Goal: Task Accomplishment & Management: Manage account settings

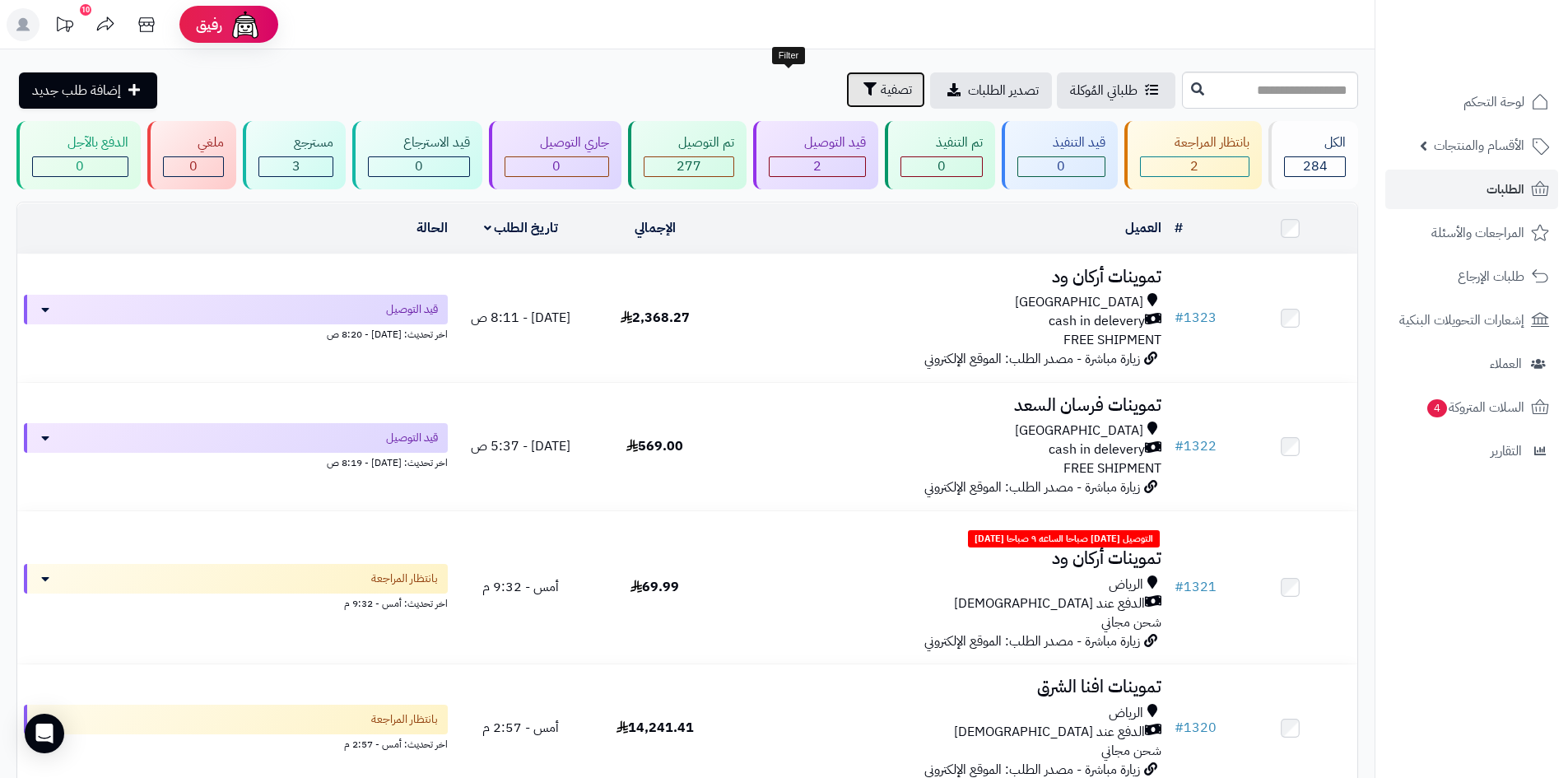
click at [881, 90] on span "تصفية" at bounding box center [896, 90] width 31 height 20
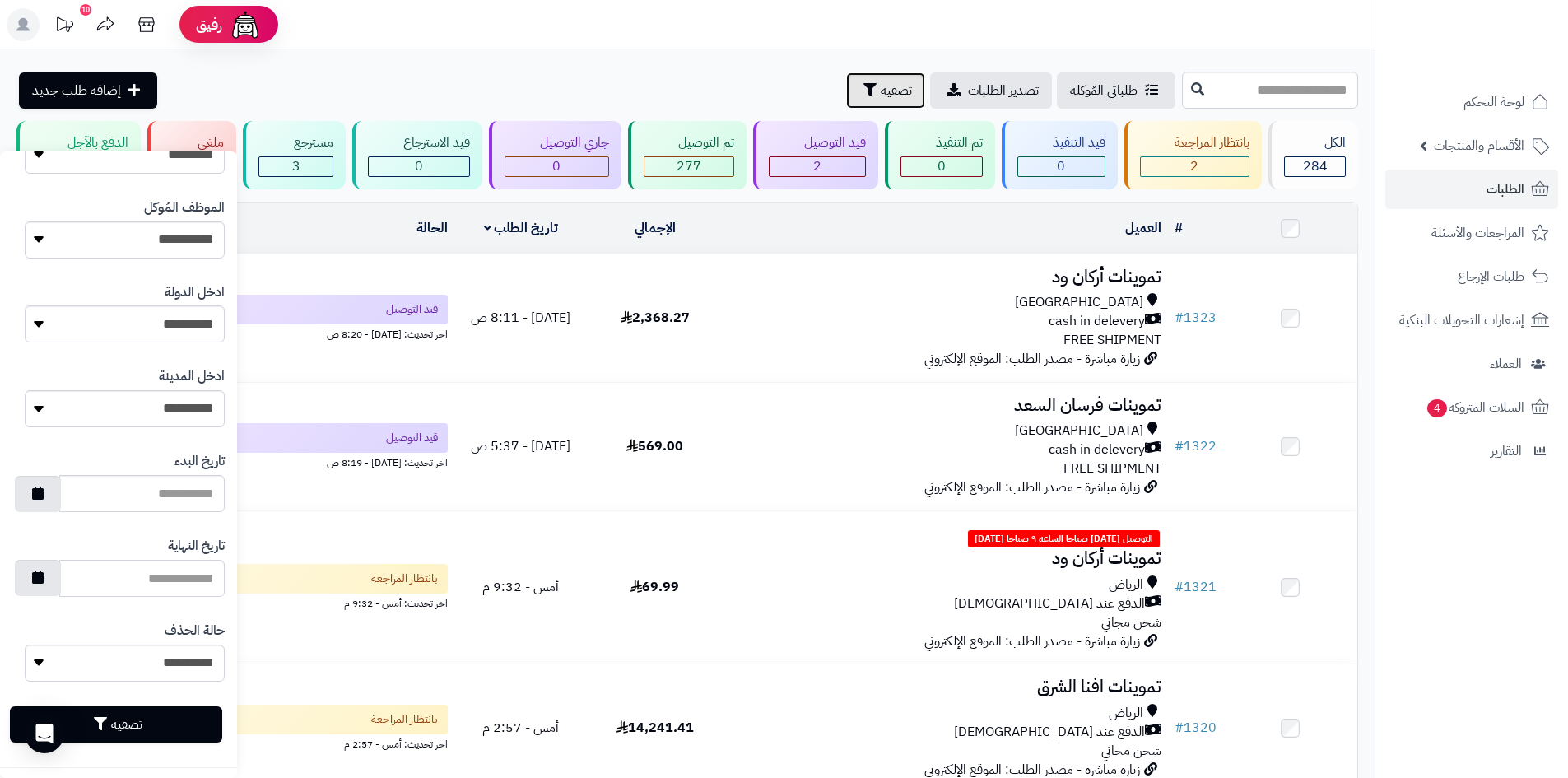
scroll to position [699, 0]
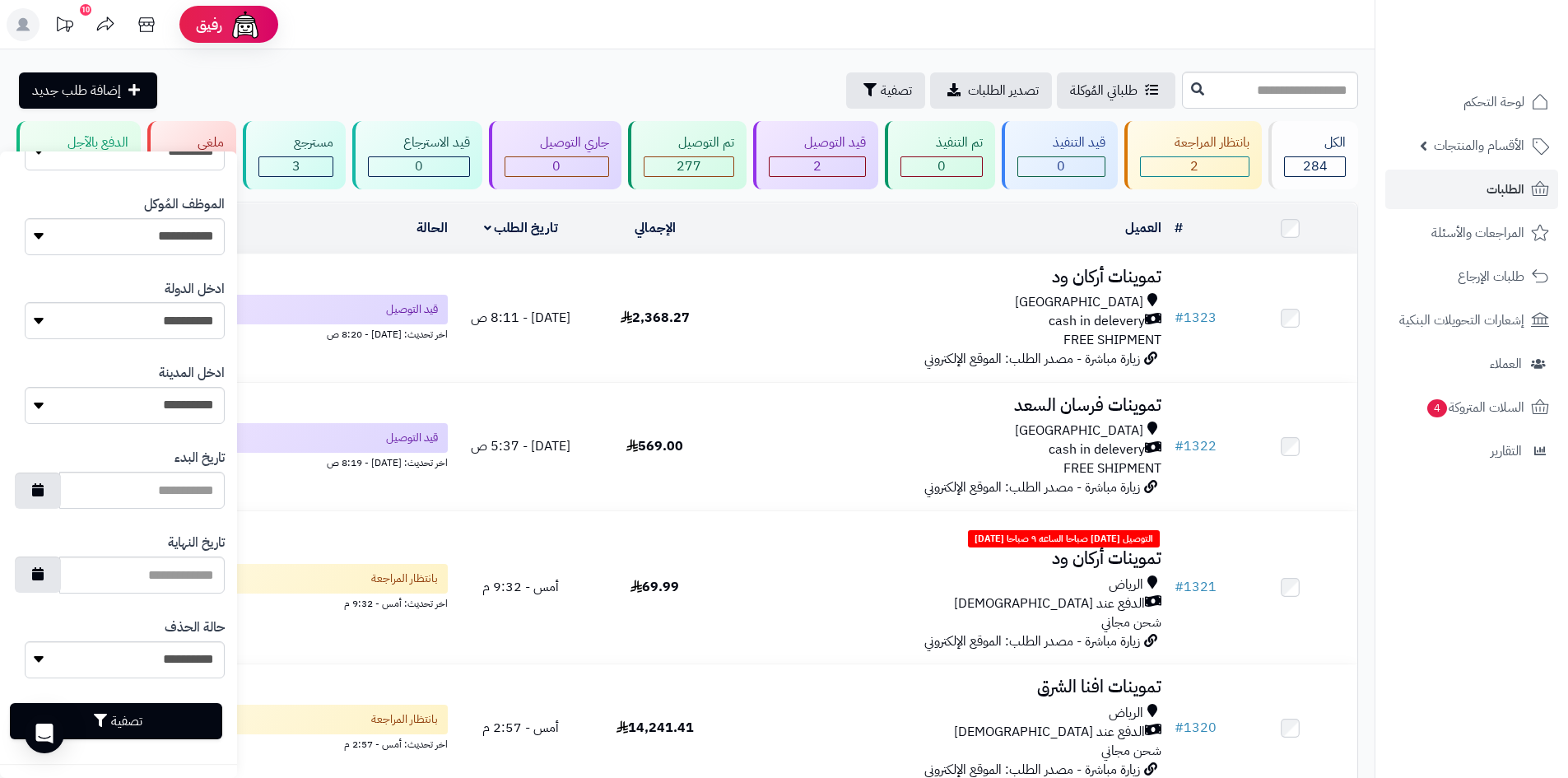
click at [626, 76] on div "طلباتي المُوكلة تصدير الطلبات تصفية إضافة طلب جديد" at bounding box center [597, 90] width 1161 height 36
click at [1480, 181] on link "الطلبات" at bounding box center [1471, 189] width 173 height 39
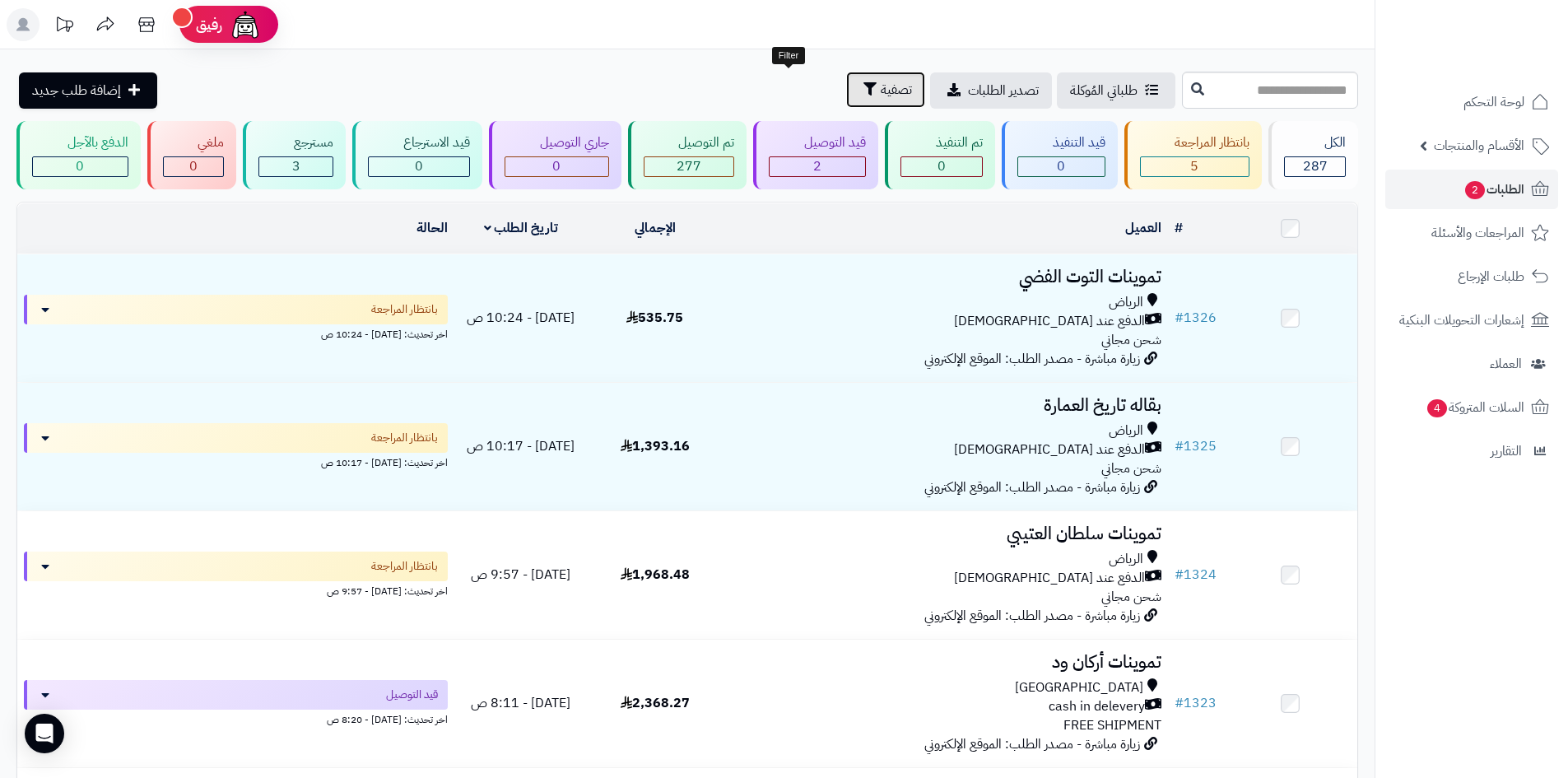
click at [881, 92] on span "تصفية" at bounding box center [896, 90] width 31 height 20
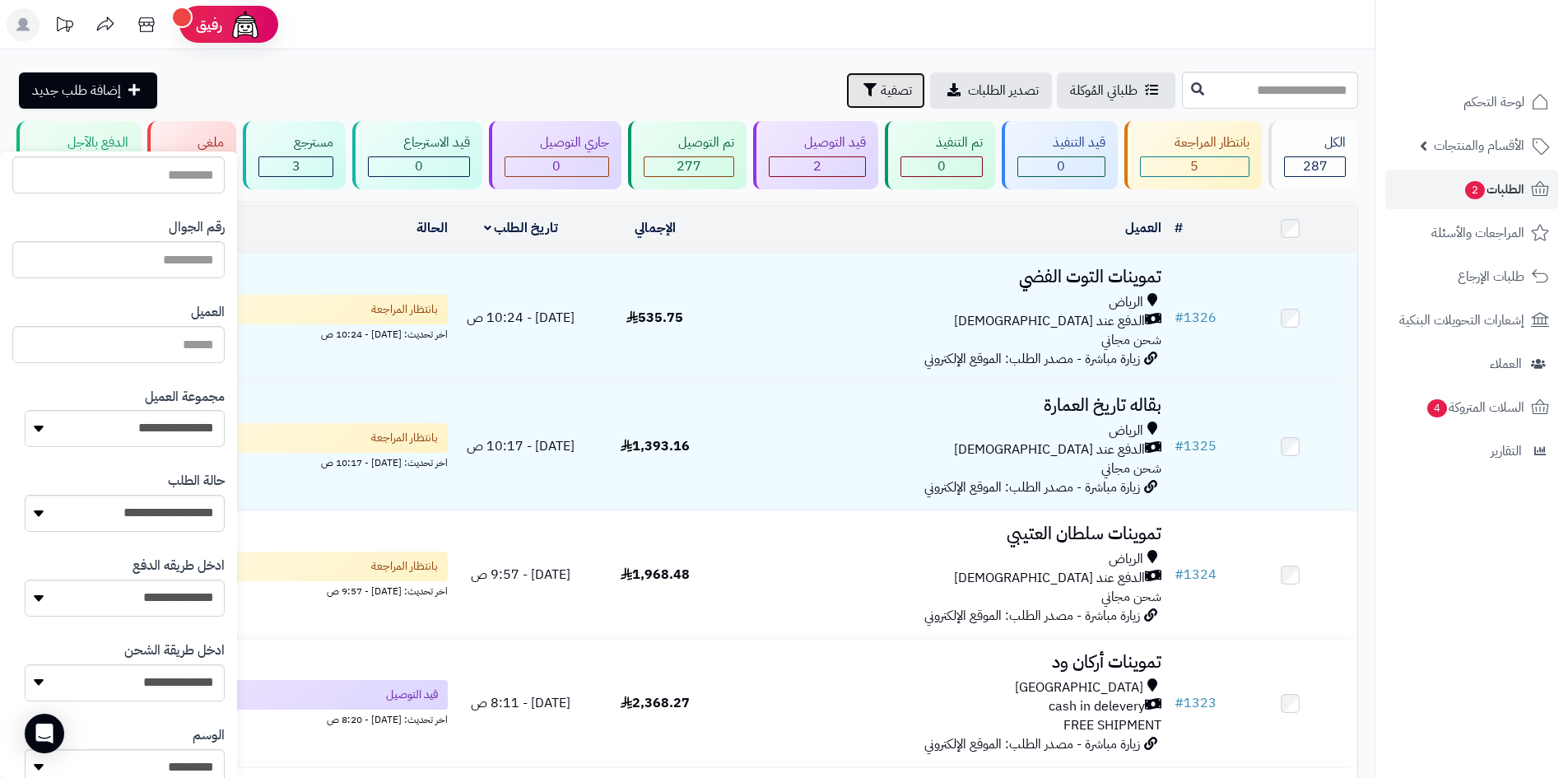
scroll to position [82, 0]
click at [165, 451] on div "**********" at bounding box center [118, 419] width 212 height 85
click at [170, 442] on select "**********" at bounding box center [124, 430] width 200 height 37
select select "*"
click at [24, 411] on select "**********" at bounding box center [124, 430] width 200 height 37
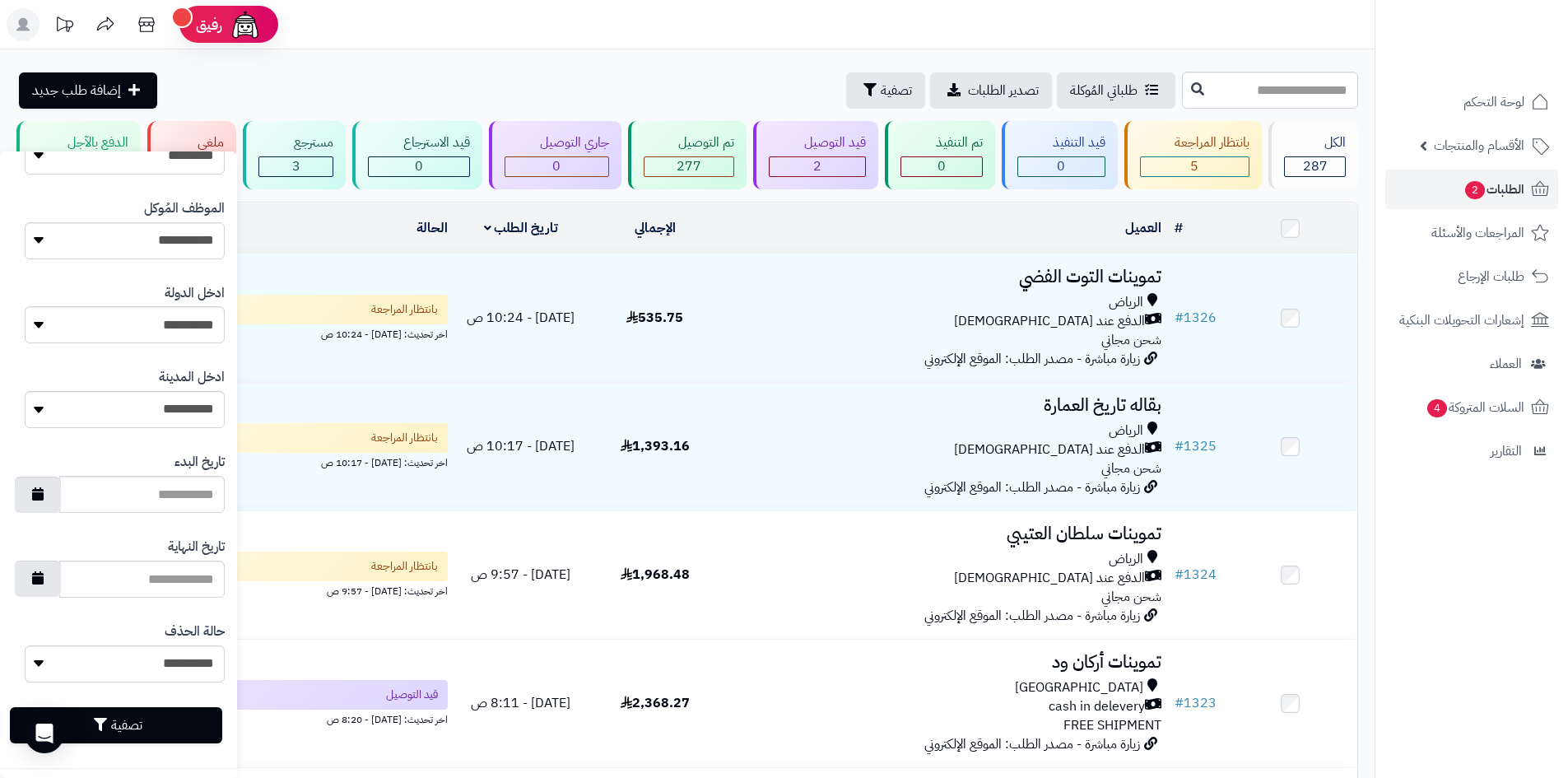
scroll to position [699, 0]
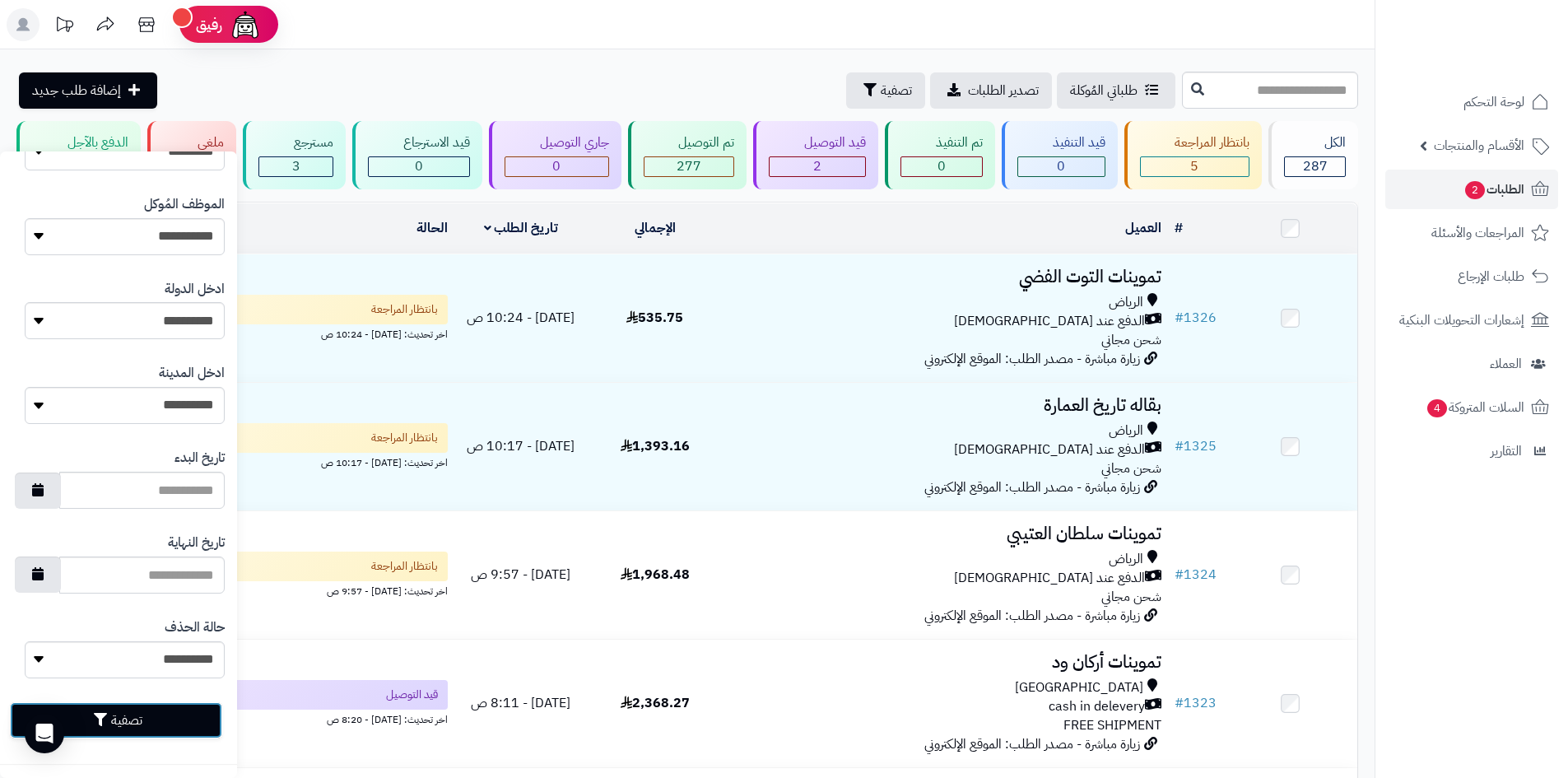
click at [181, 710] on button "تصفية" at bounding box center [115, 719] width 212 height 36
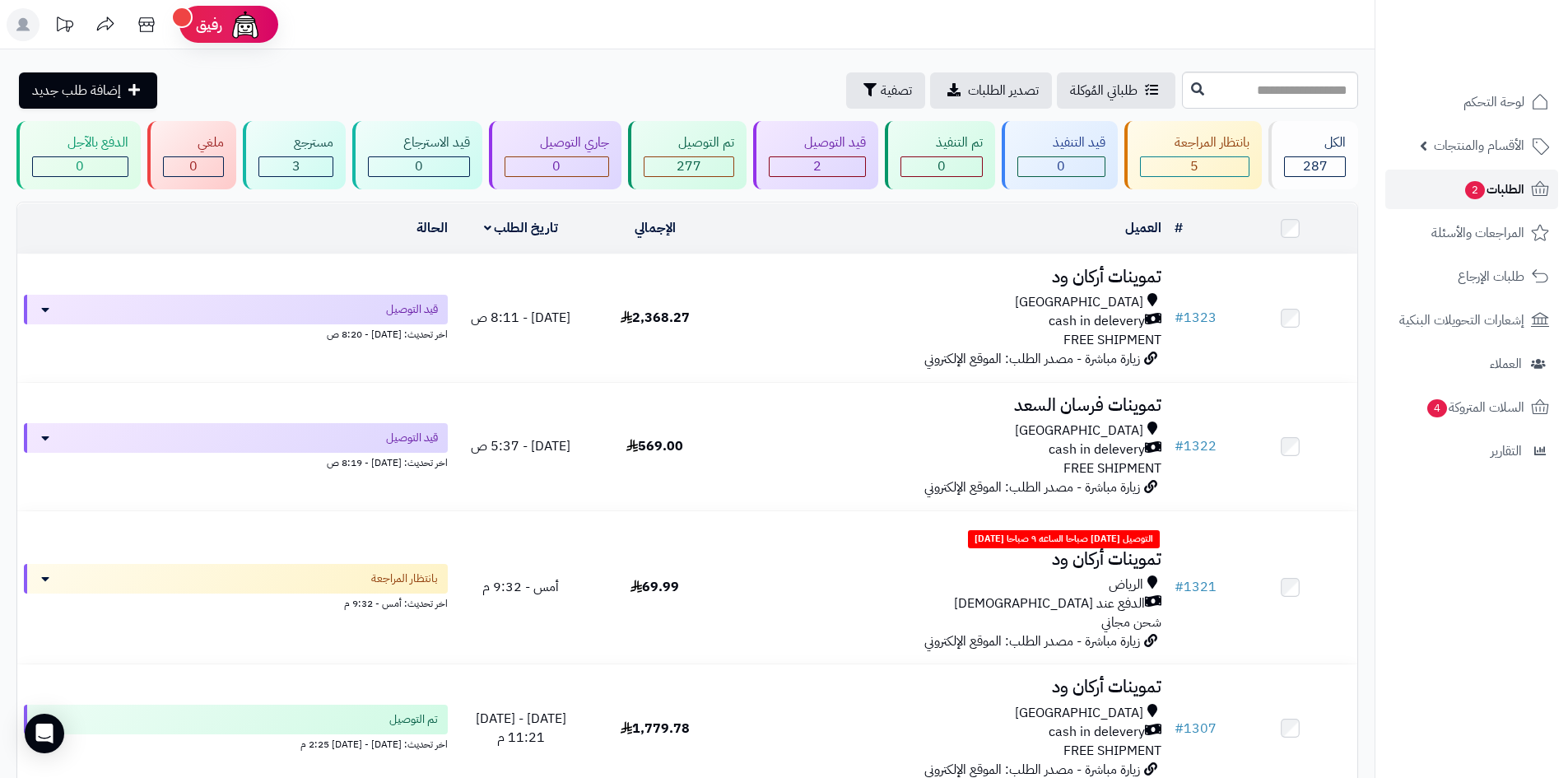
click at [1425, 178] on link "الطلبات 2" at bounding box center [1471, 189] width 173 height 39
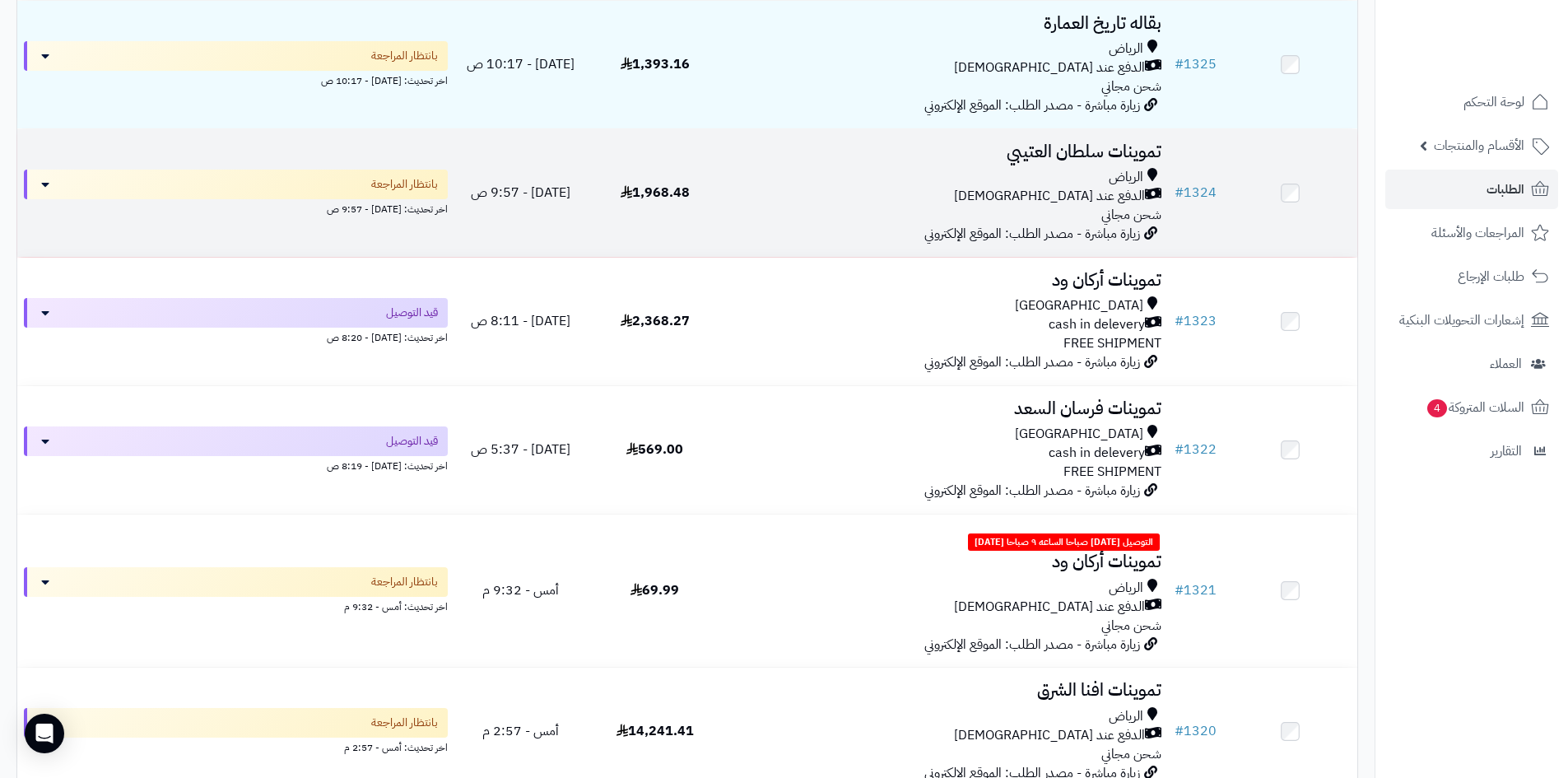
scroll to position [411, 0]
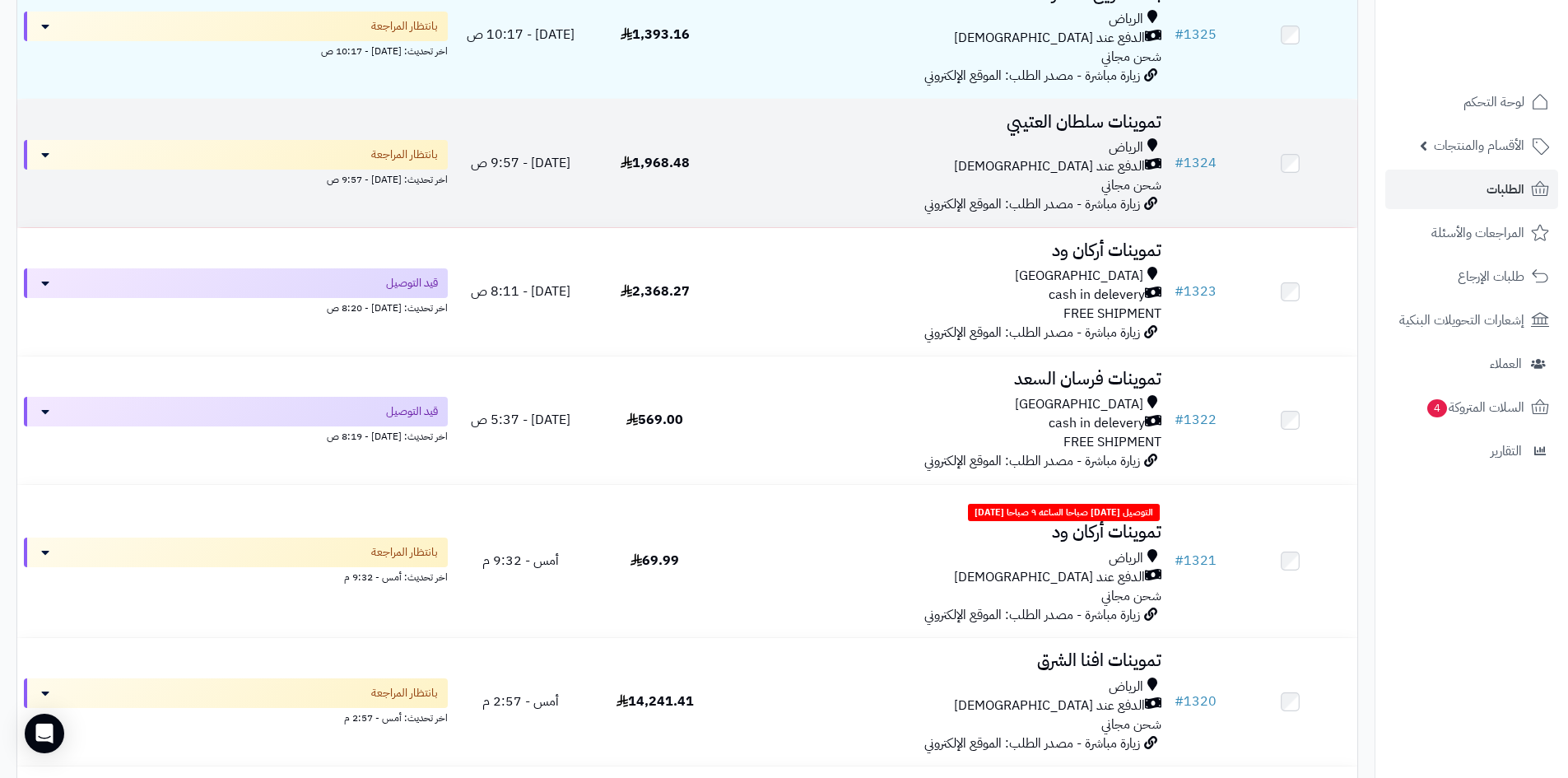
click at [739, 198] on td "تموينات سلطان العتيبي الرياض الدفع عند الاستلام شحن مجاني زيارة مباشرة - مصدر ا…" at bounding box center [944, 163] width 446 height 128
click at [692, 164] on td "1,968.48" at bounding box center [654, 163] width 134 height 128
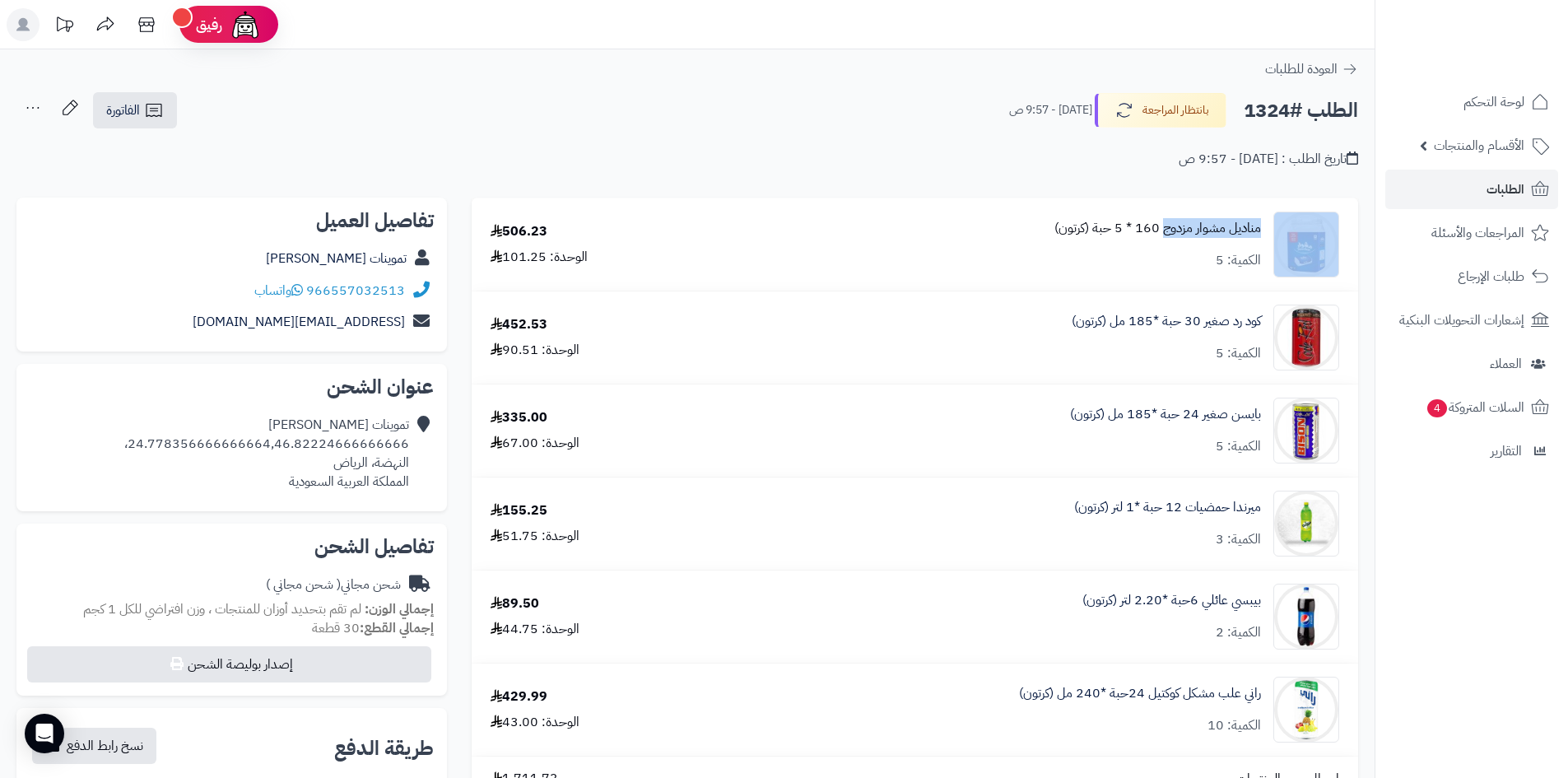
drag, startPoint x: 1267, startPoint y: 225, endPoint x: 1164, endPoint y: 232, distance: 103.2
click at [1164, 232] on div "مناديل مشوار مزدوج 160 * 5 حبة (كرتون) الكمية: 5" at bounding box center [1036, 244] width 631 height 65
click at [1484, 187] on link "الطلبات" at bounding box center [1471, 189] width 173 height 39
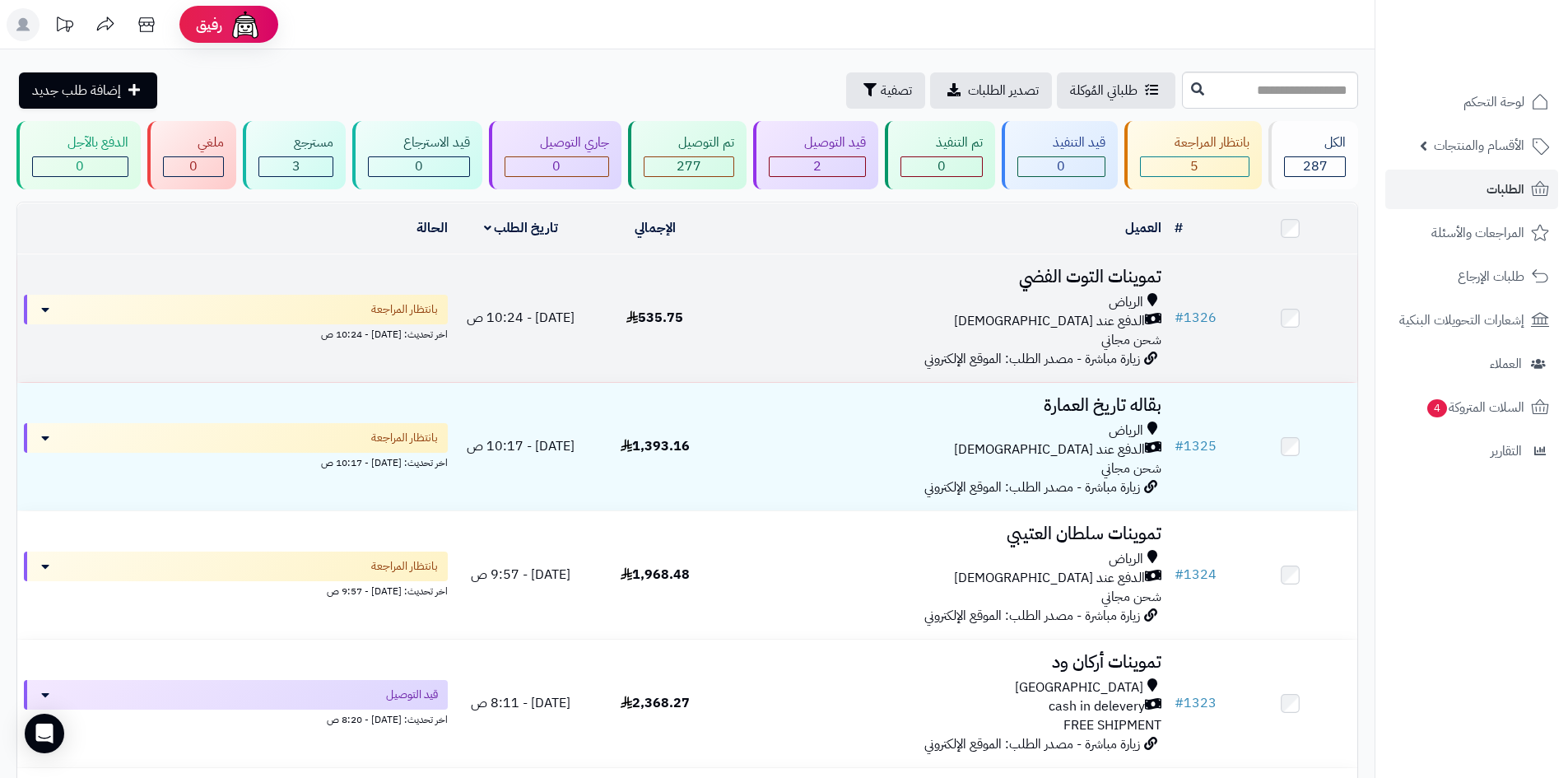
click at [856, 339] on div "الرياض الدفع عند الاستلام شحن مجاني" at bounding box center [944, 321] width 433 height 57
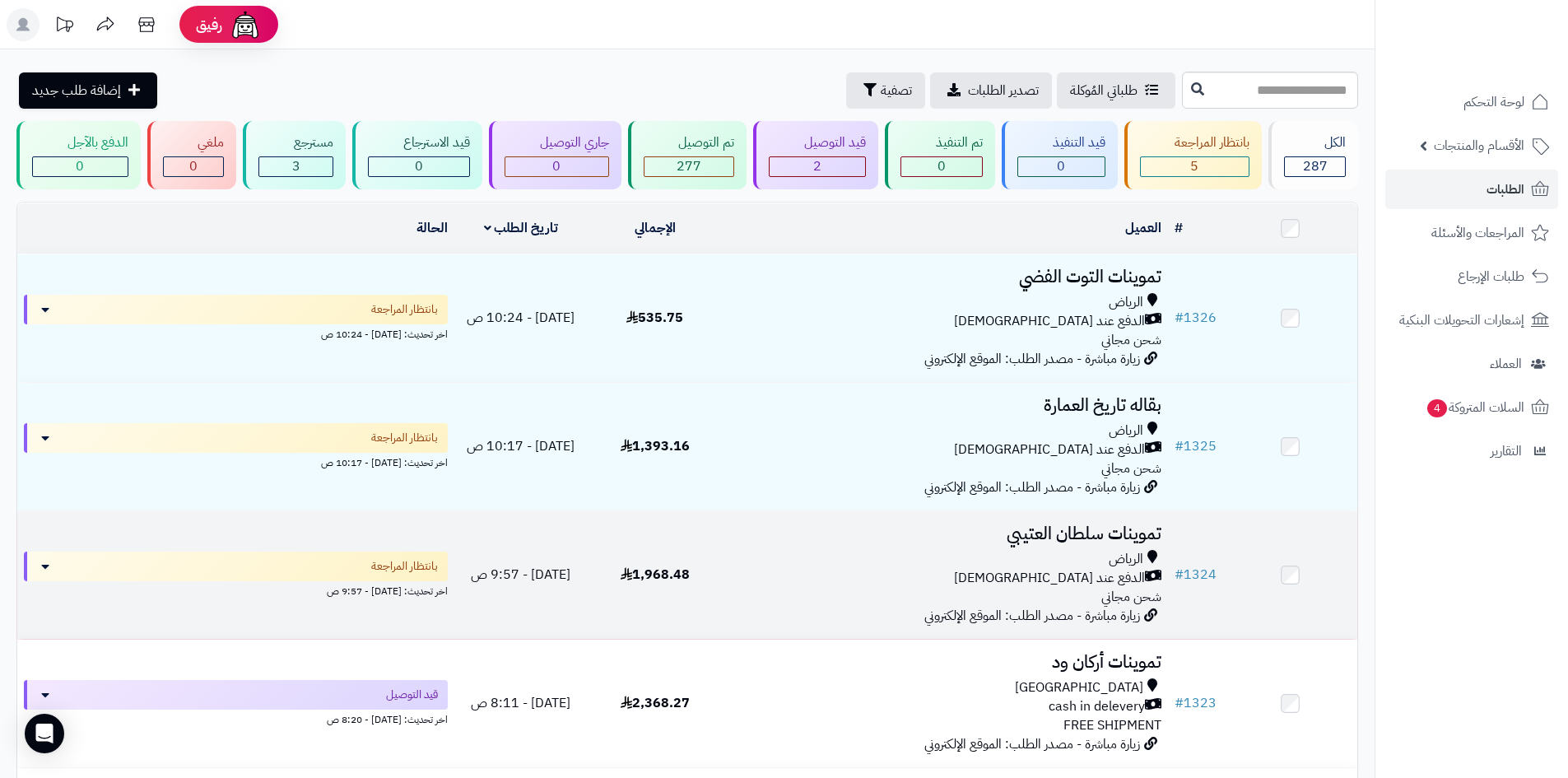
click at [942, 578] on div "الدفع عند [DEMOGRAPHIC_DATA]" at bounding box center [944, 577] width 433 height 19
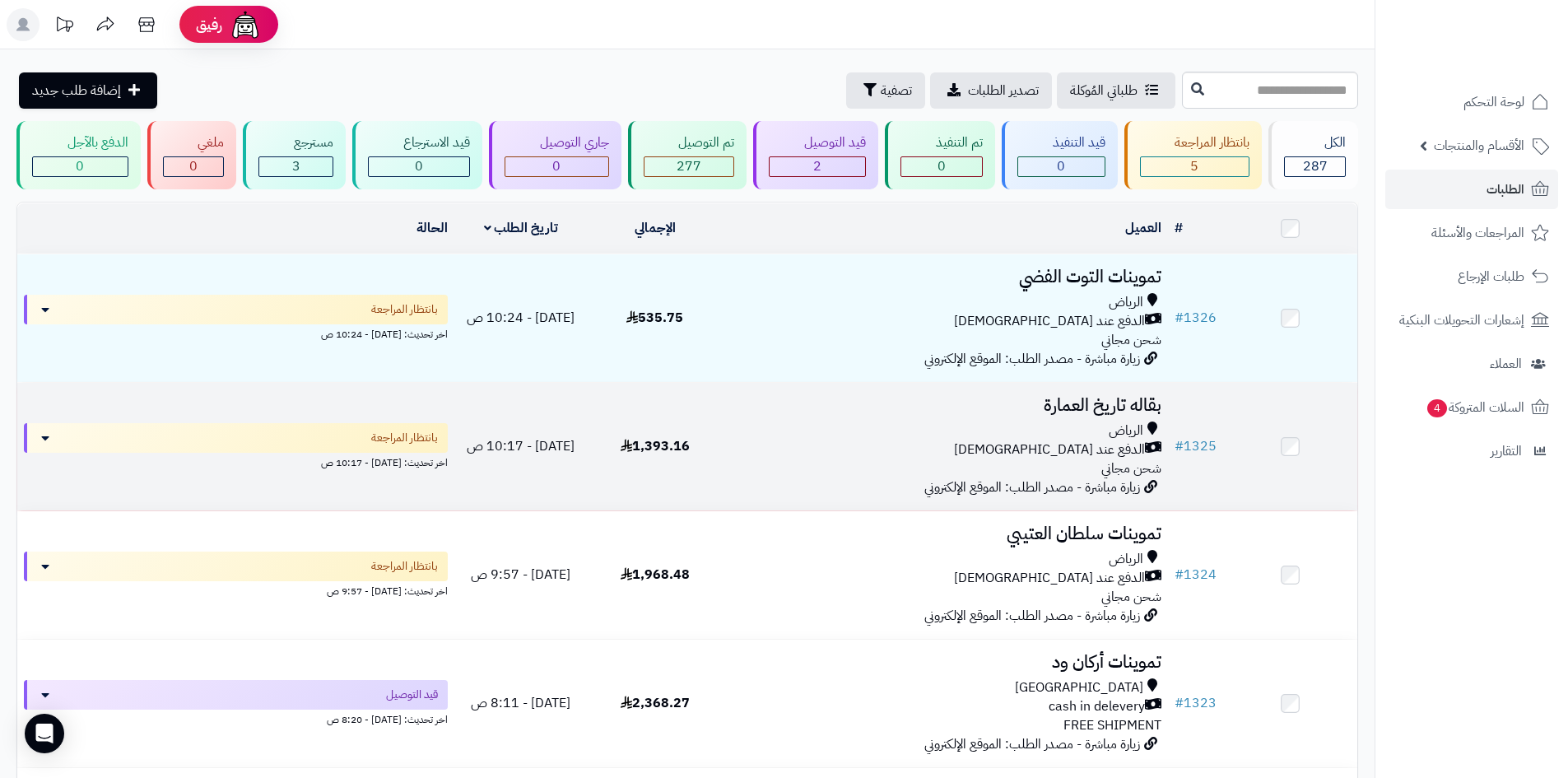
click at [877, 455] on div "الدفع عند [DEMOGRAPHIC_DATA]" at bounding box center [944, 449] width 433 height 19
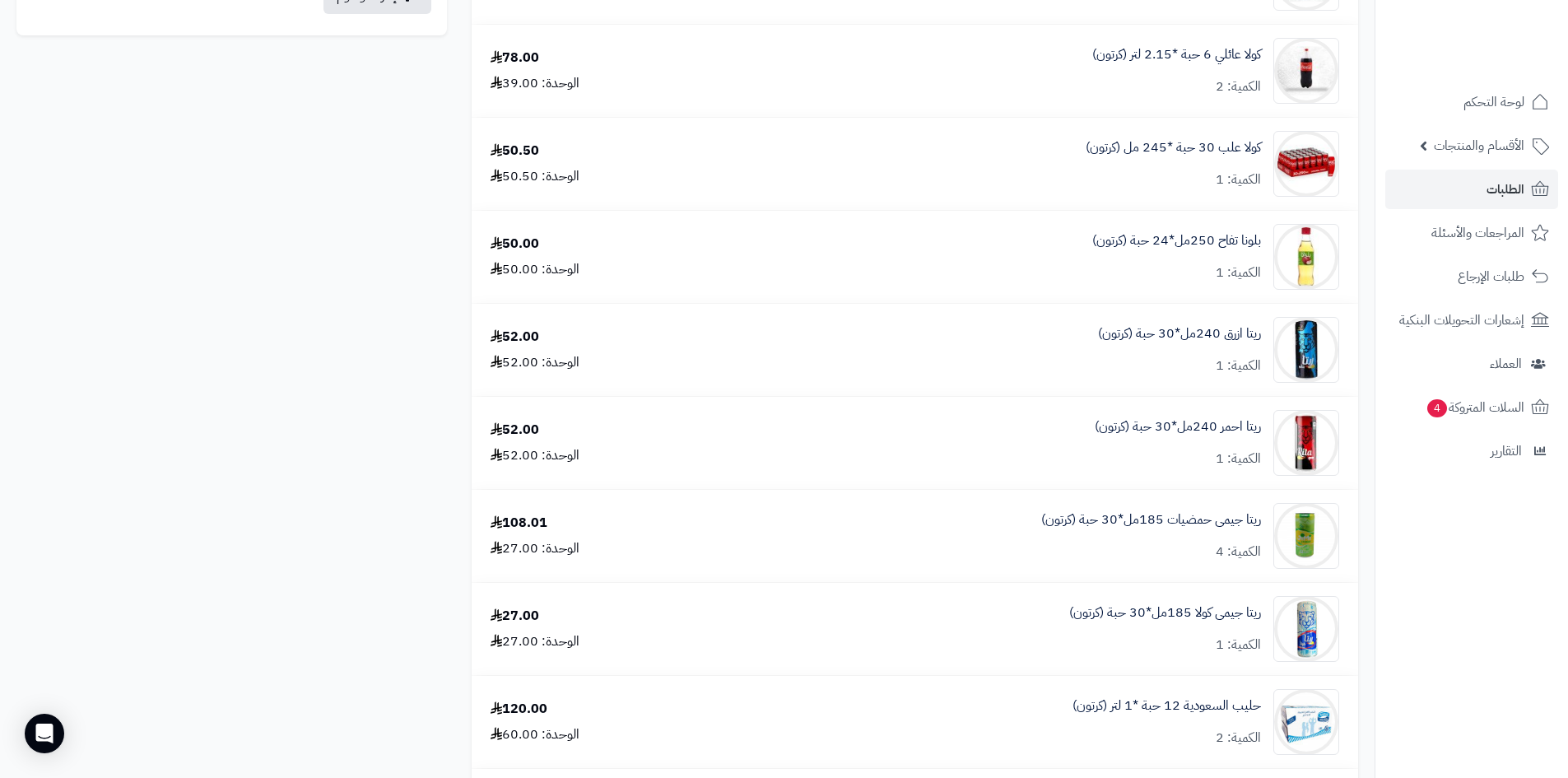
scroll to position [1152, 0]
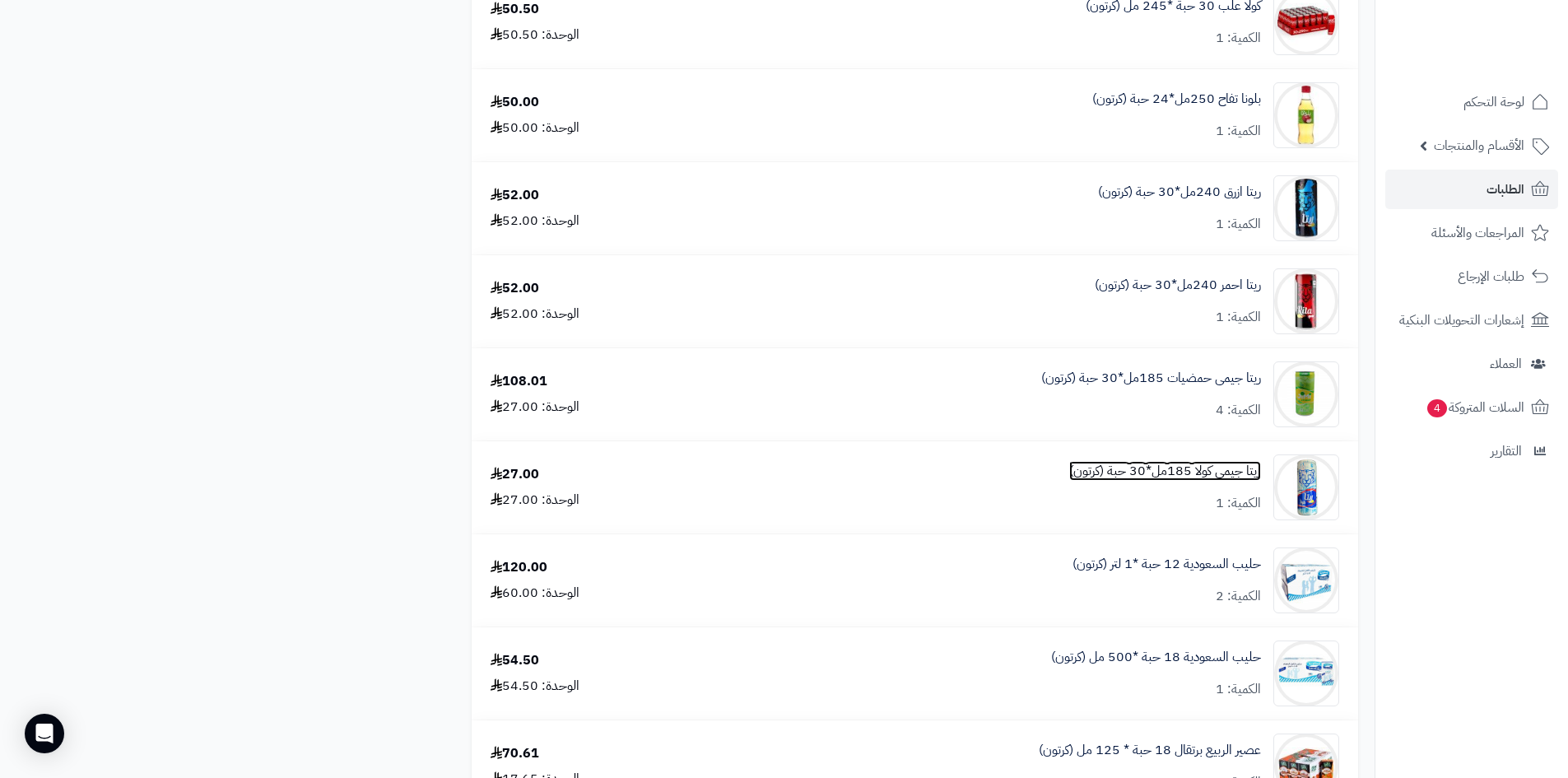
click at [1192, 464] on link "ريتا جيمى كولا 185مل*30 حبة (كرتون)" at bounding box center [1165, 471] width 191 height 19
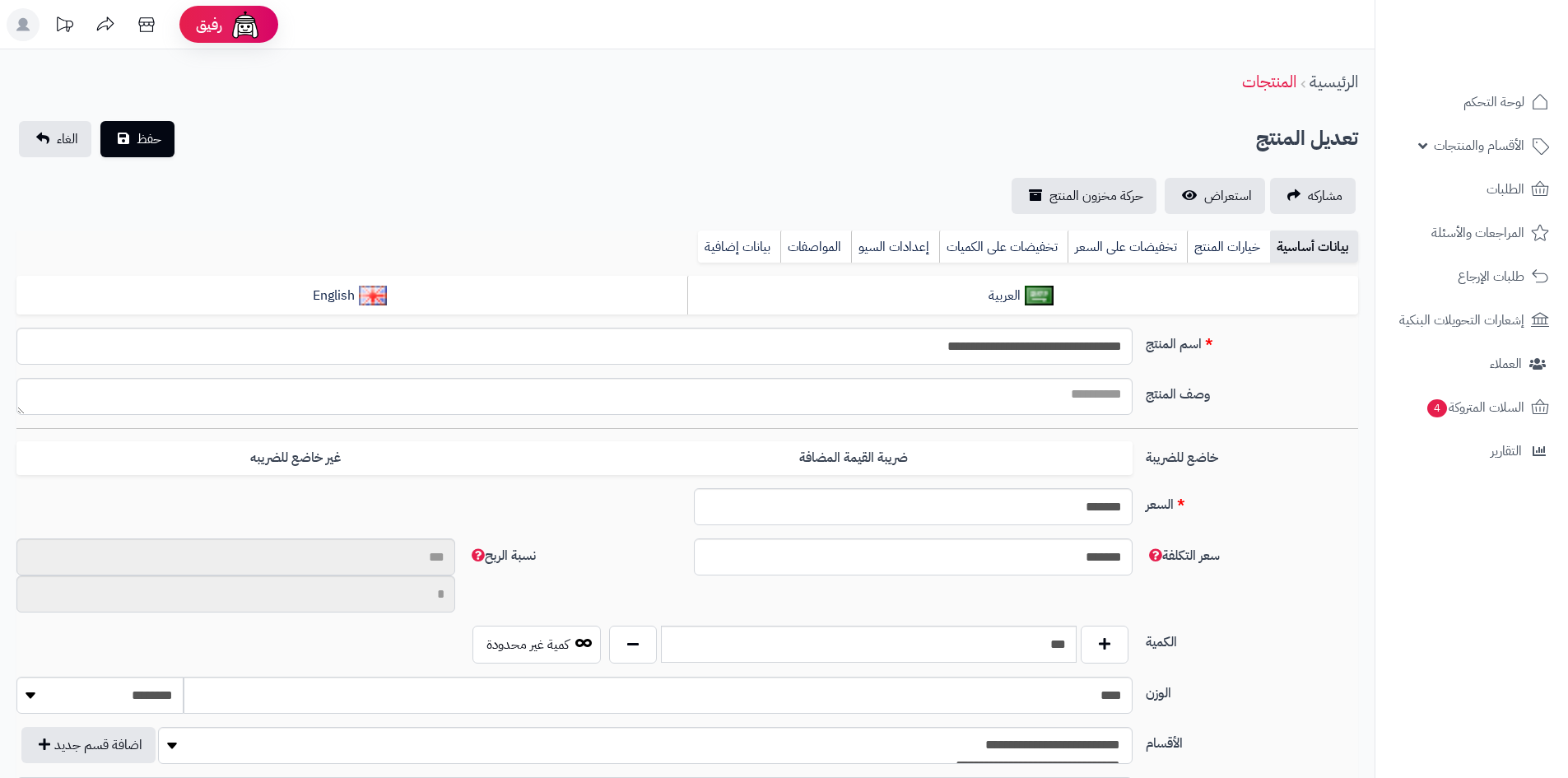
scroll to position [460, 0]
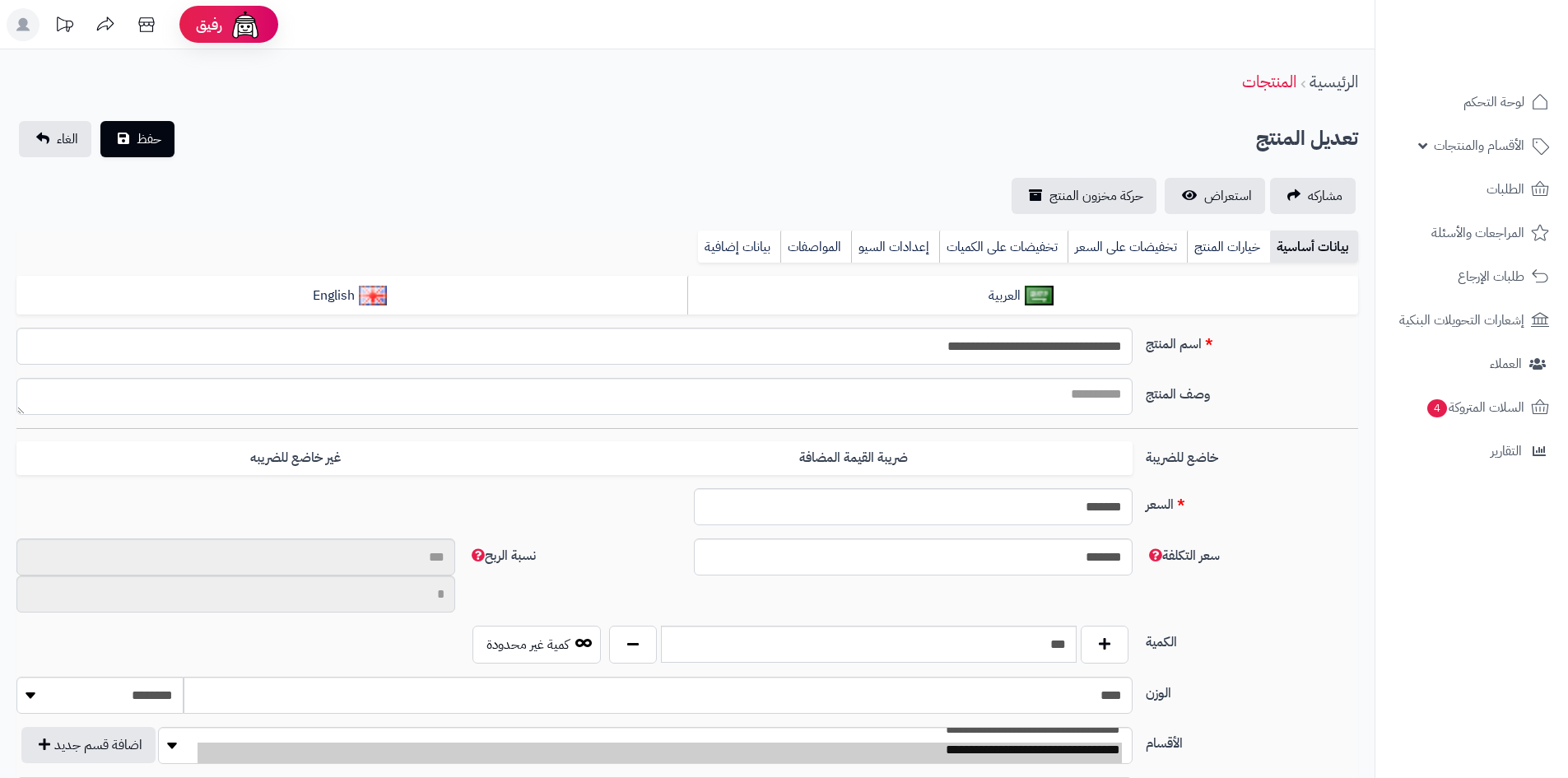
type input "*****"
type input "********"
type input "*****"
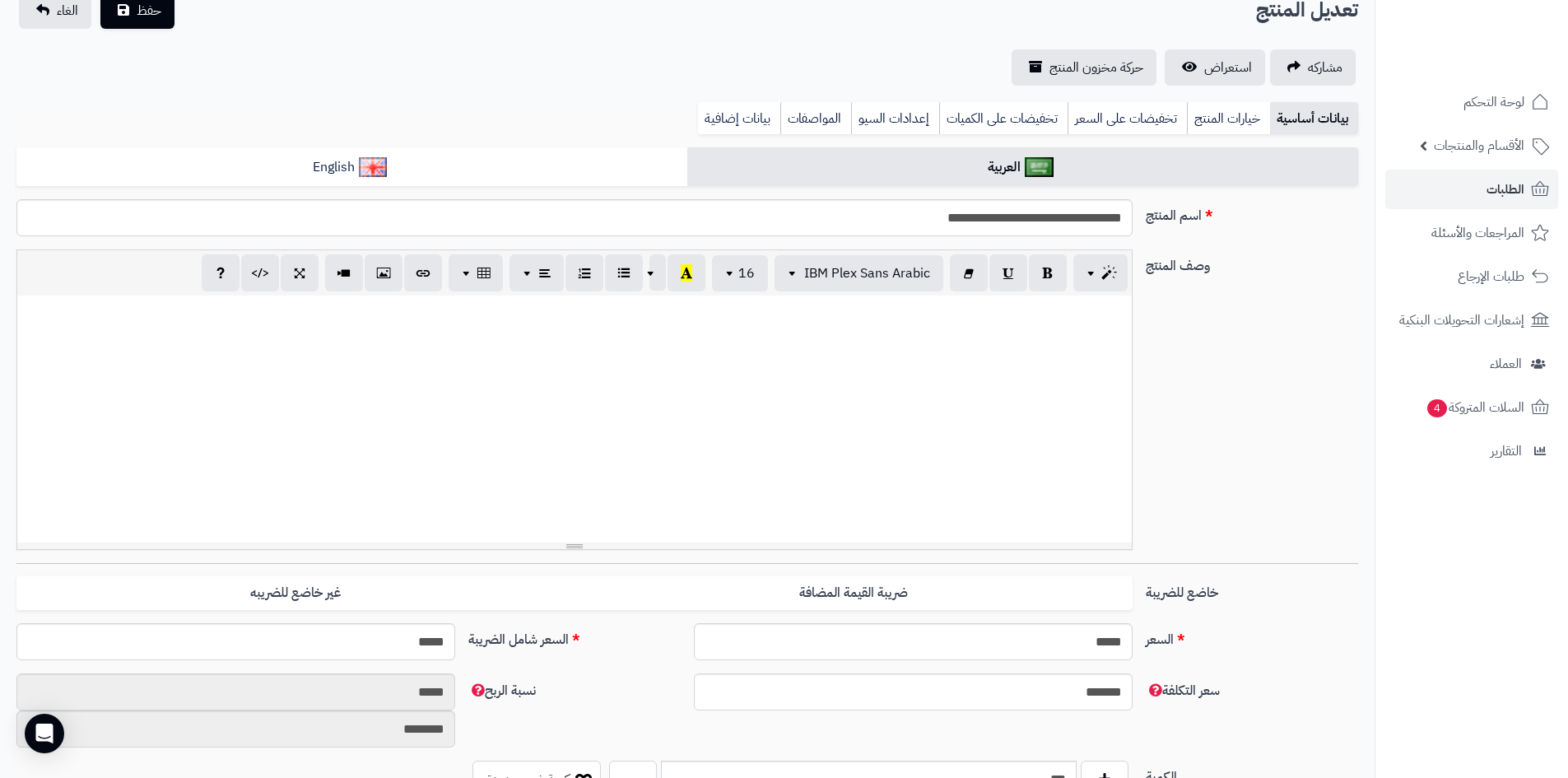
scroll to position [0, 0]
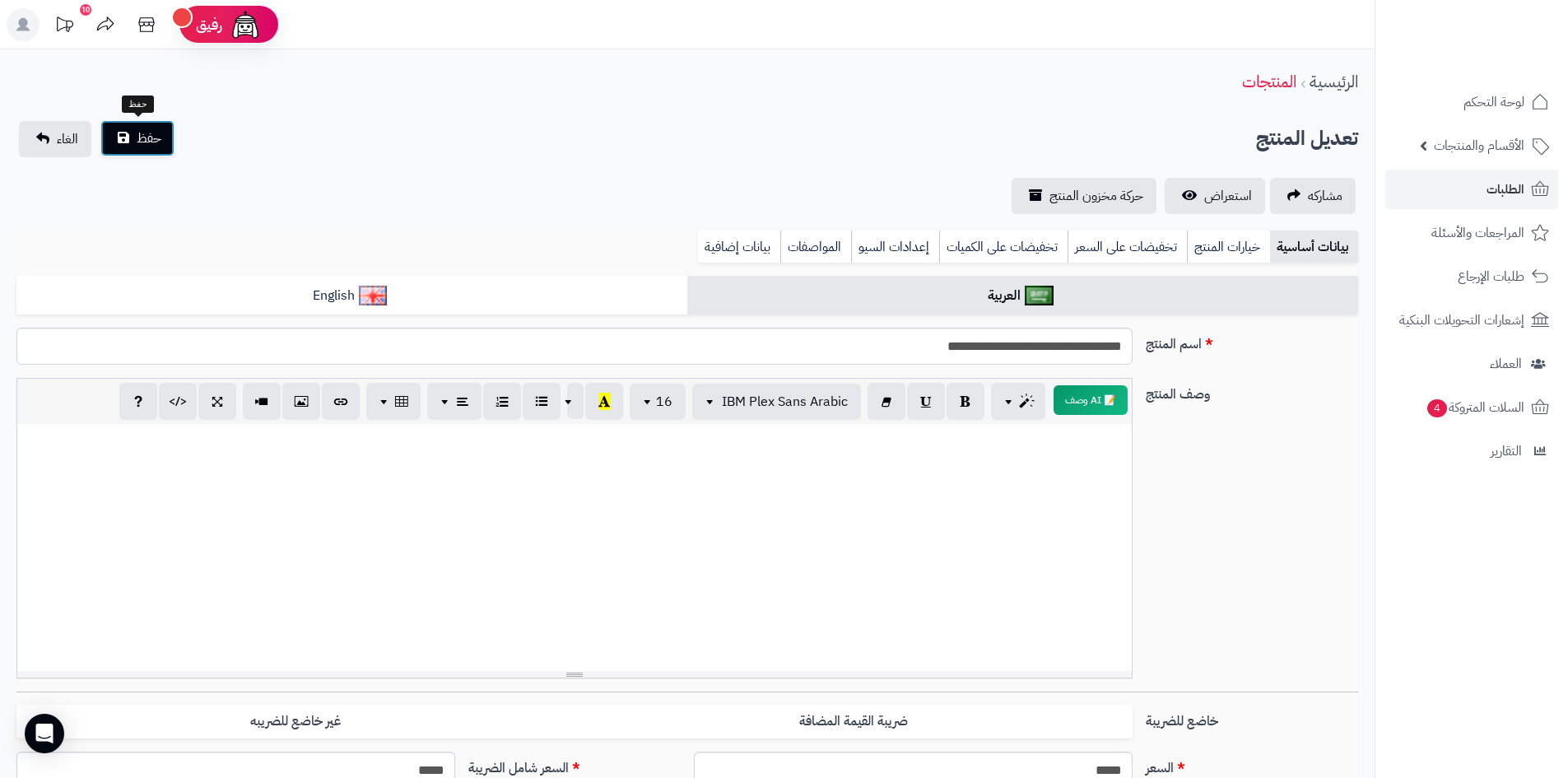
click at [144, 149] on button "حفظ" at bounding box center [138, 138] width 74 height 36
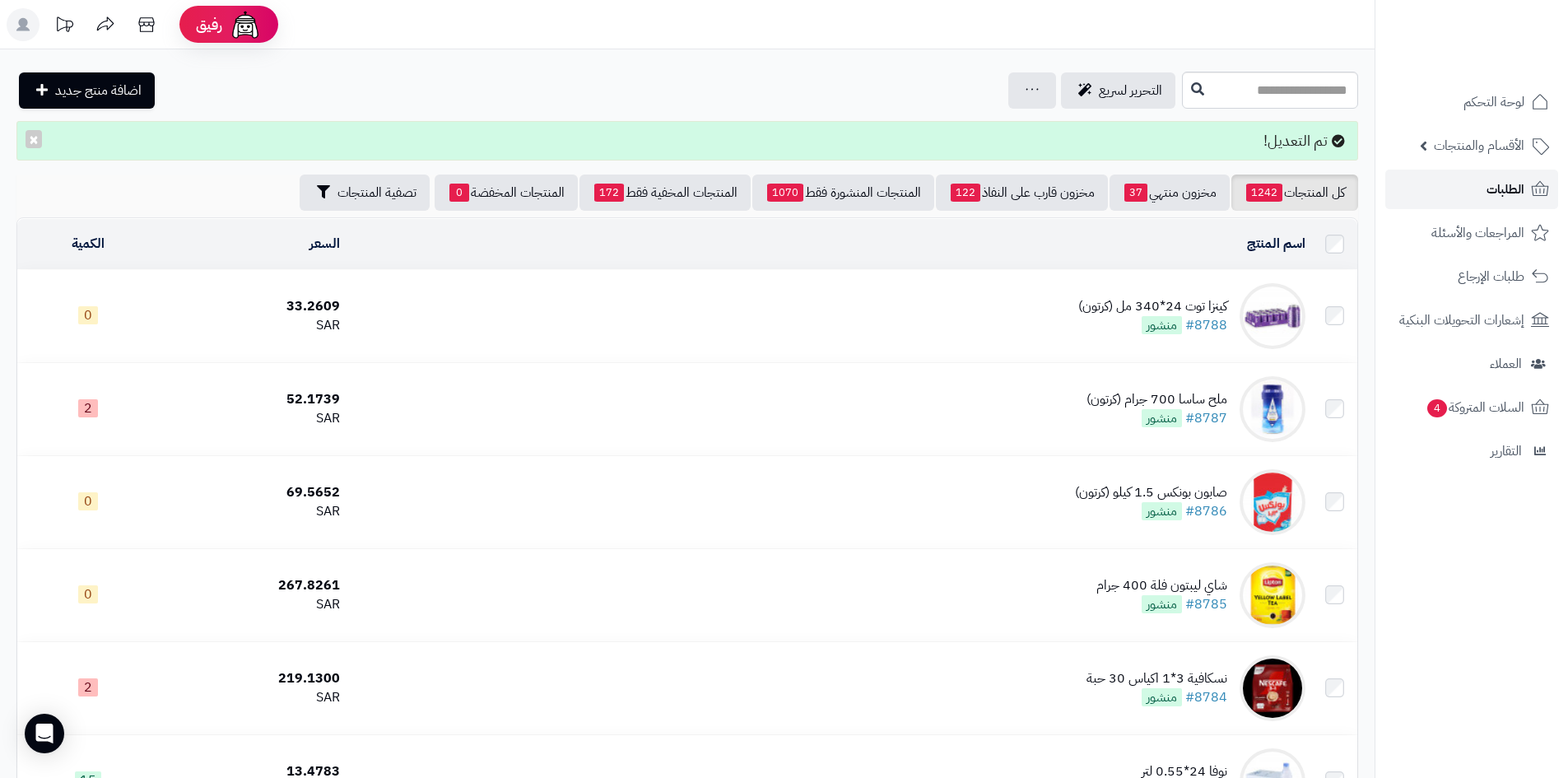
click at [1490, 184] on span "الطلبات" at bounding box center [1505, 189] width 38 height 23
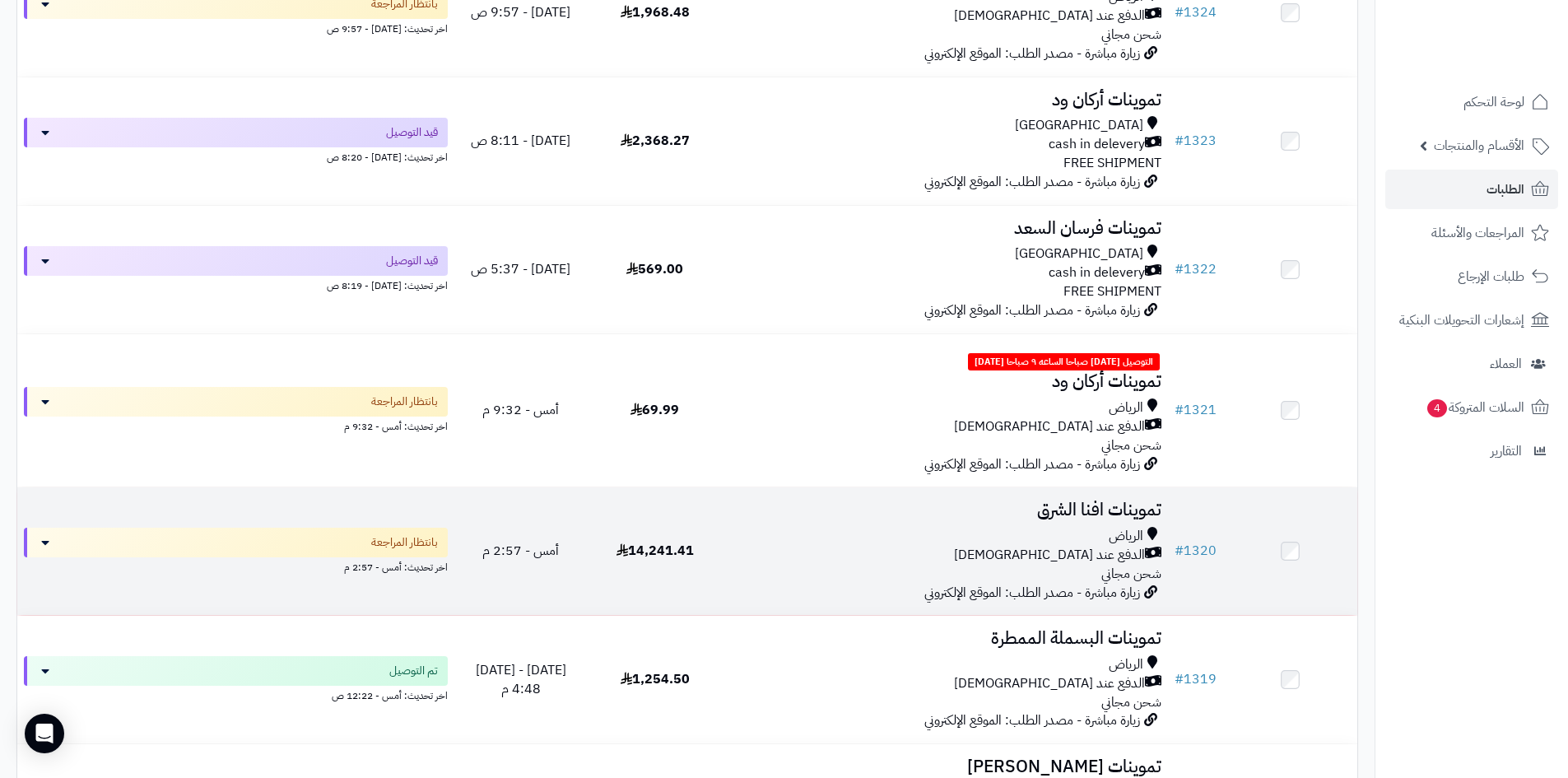
scroll to position [576, 0]
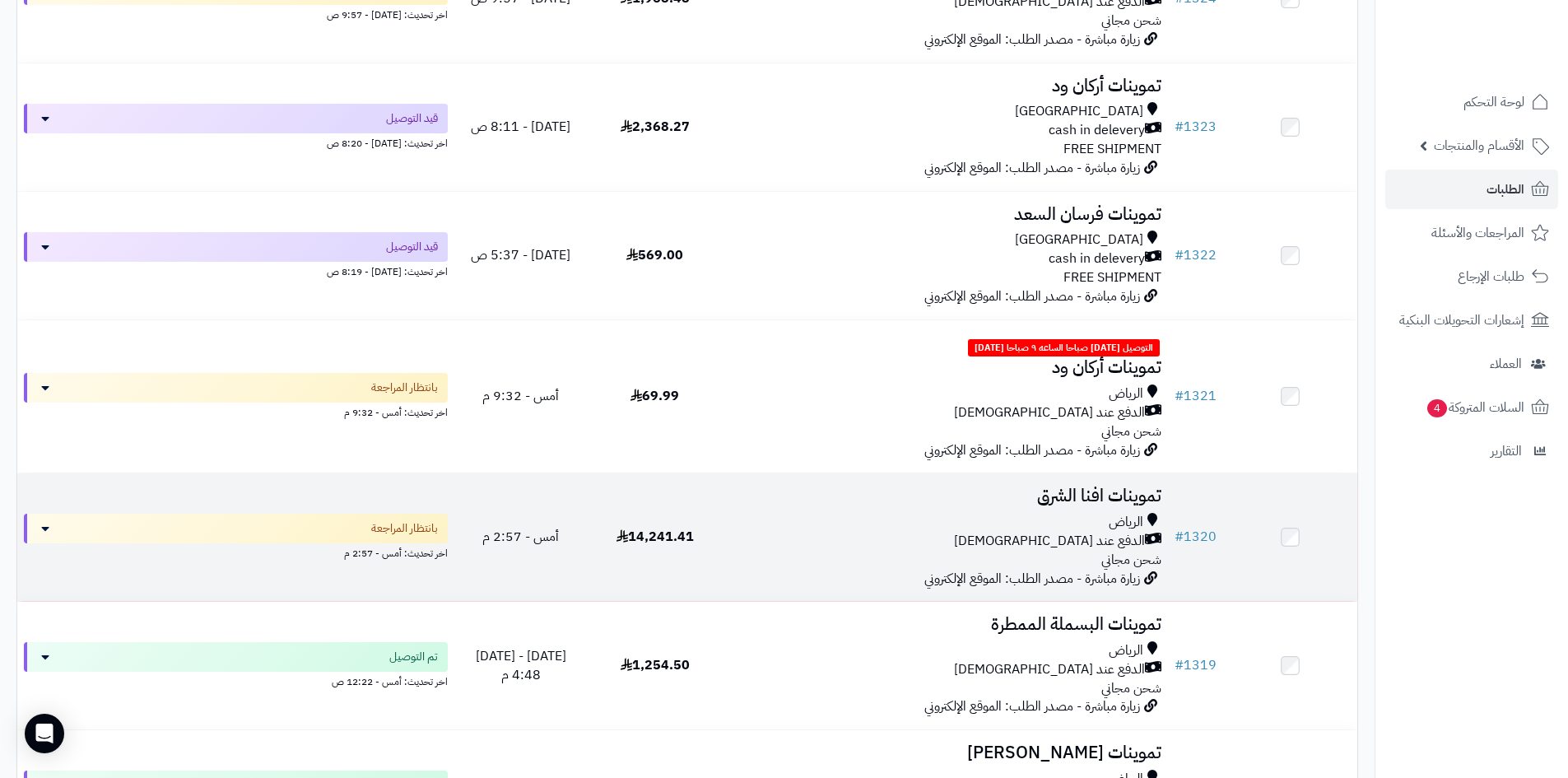
click at [804, 513] on div "الرياض" at bounding box center [944, 521] width 433 height 19
